Goal: Task Accomplishment & Management: Use online tool/utility

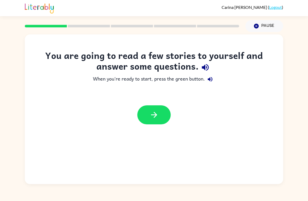
click at [158, 115] on icon "button" at bounding box center [153, 114] width 9 height 9
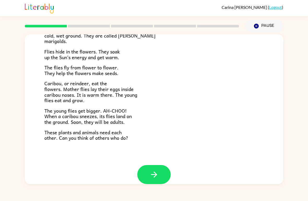
scroll to position [99, 0]
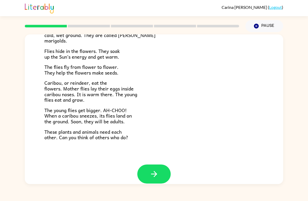
click at [155, 170] on icon "button" at bounding box center [153, 174] width 9 height 9
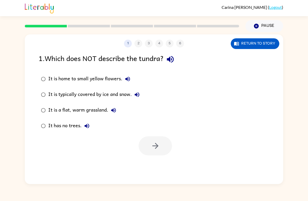
click at [113, 109] on icon "button" at bounding box center [113, 110] width 6 height 6
click at [111, 107] on button "It is a flat, warm grassland." at bounding box center [113, 110] width 10 height 10
click at [160, 148] on icon "button" at bounding box center [155, 145] width 9 height 9
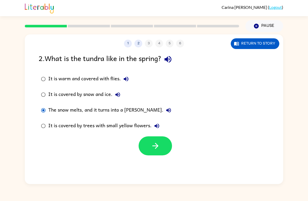
click at [166, 149] on button "button" at bounding box center [154, 145] width 33 height 19
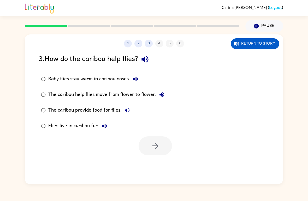
click at [41, 73] on label "Baby flies stay warm in caribou noses." at bounding box center [103, 79] width 134 height 16
click at [156, 146] on icon "button" at bounding box center [155, 146] width 6 height 6
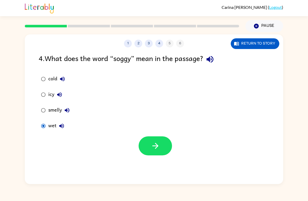
click at [158, 148] on icon "button" at bounding box center [155, 145] width 9 height 9
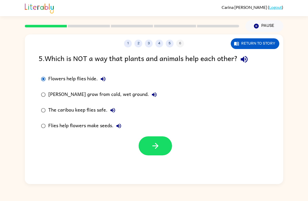
click at [157, 150] on icon "button" at bounding box center [155, 145] width 9 height 9
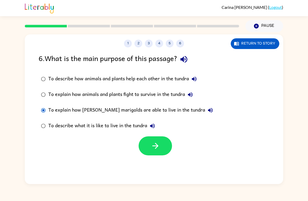
click at [154, 144] on icon "button" at bounding box center [155, 145] width 9 height 9
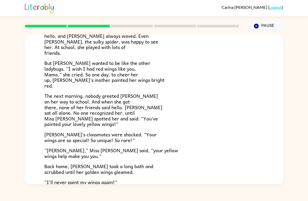
scroll to position [82, 0]
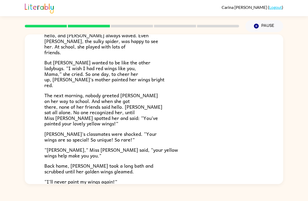
click at [271, 25] on button "Pause Pause" at bounding box center [264, 26] width 38 height 12
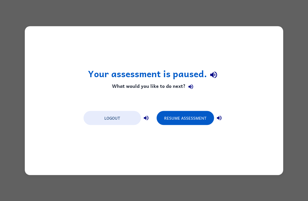
click at [196, 118] on button "Resume Assessment" at bounding box center [184, 118] width 57 height 14
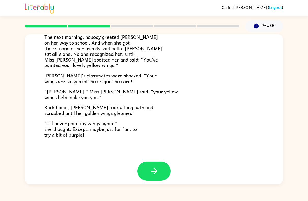
scroll to position [140, 0]
click at [162, 162] on button "button" at bounding box center [153, 171] width 33 height 19
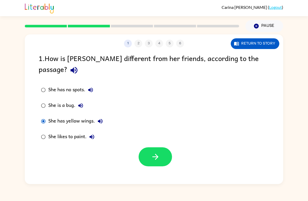
click at [159, 152] on icon "button" at bounding box center [155, 156] width 9 height 9
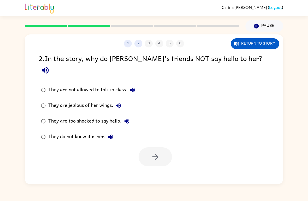
click at [84, 132] on div "They do not know it is her." at bounding box center [82, 137] width 68 height 10
click at [156, 152] on icon "button" at bounding box center [155, 156] width 9 height 9
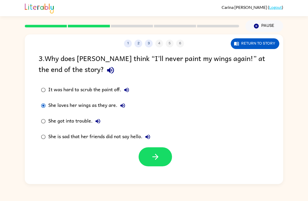
click at [158, 161] on icon "button" at bounding box center [155, 156] width 9 height 9
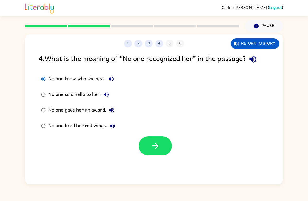
click at [147, 147] on button "button" at bounding box center [154, 145] width 33 height 19
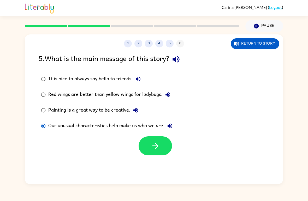
click at [150, 148] on button "button" at bounding box center [154, 145] width 33 height 19
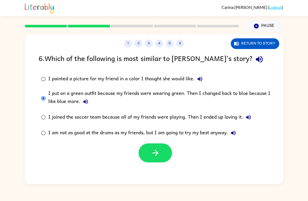
click at [156, 156] on icon "button" at bounding box center [155, 152] width 9 height 9
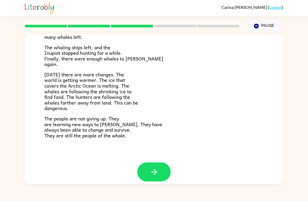
scroll to position [169, 0]
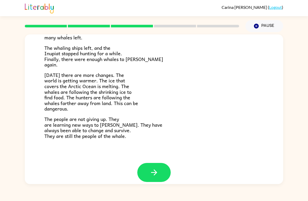
click at [155, 170] on icon "button" at bounding box center [154, 173] width 6 height 6
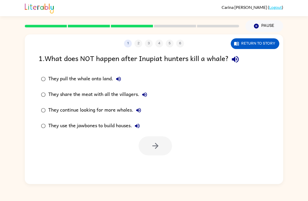
click at [264, 47] on button "Return to story" at bounding box center [255, 43] width 49 height 11
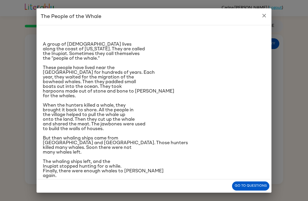
click at [266, 15] on icon "close" at bounding box center [264, 16] width 6 height 6
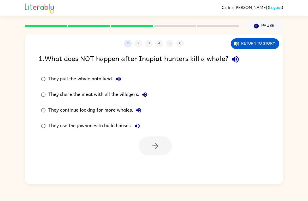
click at [267, 27] on button "Pause Pause" at bounding box center [264, 26] width 38 height 12
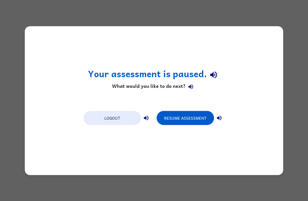
click at [113, 117] on button "Logout" at bounding box center [111, 118] width 57 height 14
